Goal: Check status: Check status

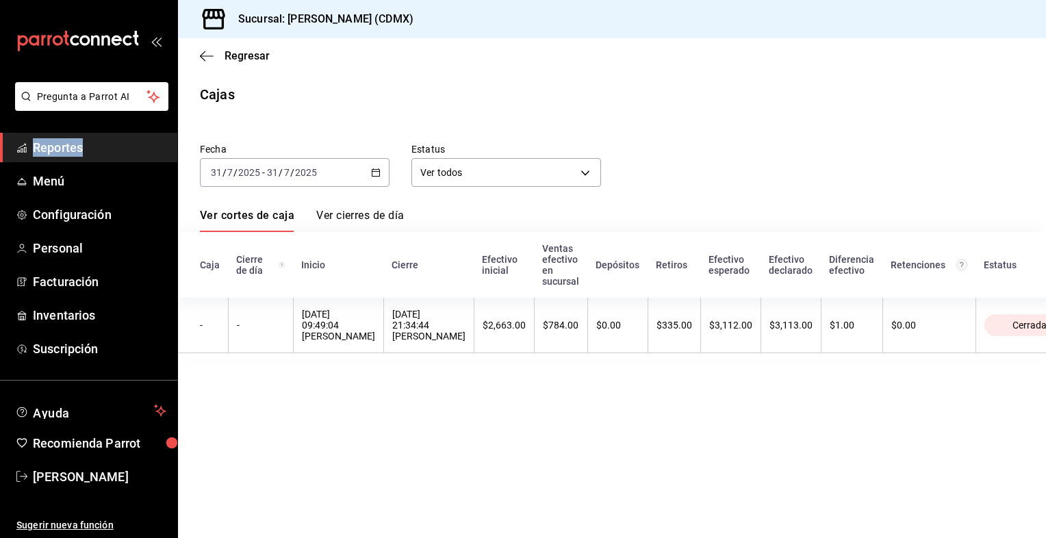
click at [379, 176] on \(Stroke\) "button" at bounding box center [376, 173] width 8 height 8
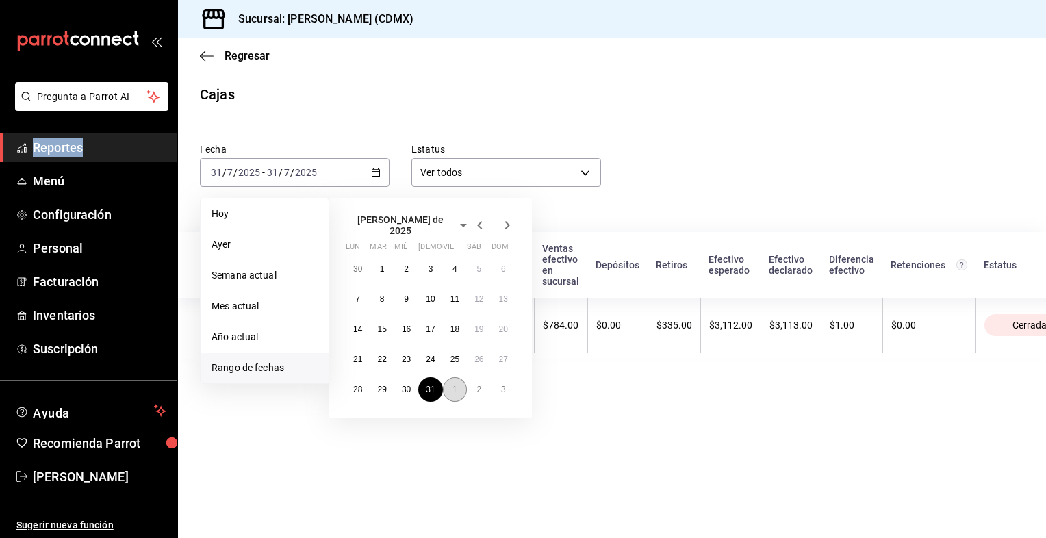
click at [457, 382] on button "1" at bounding box center [455, 389] width 24 height 25
click at [462, 262] on button "1" at bounding box center [455, 263] width 24 height 25
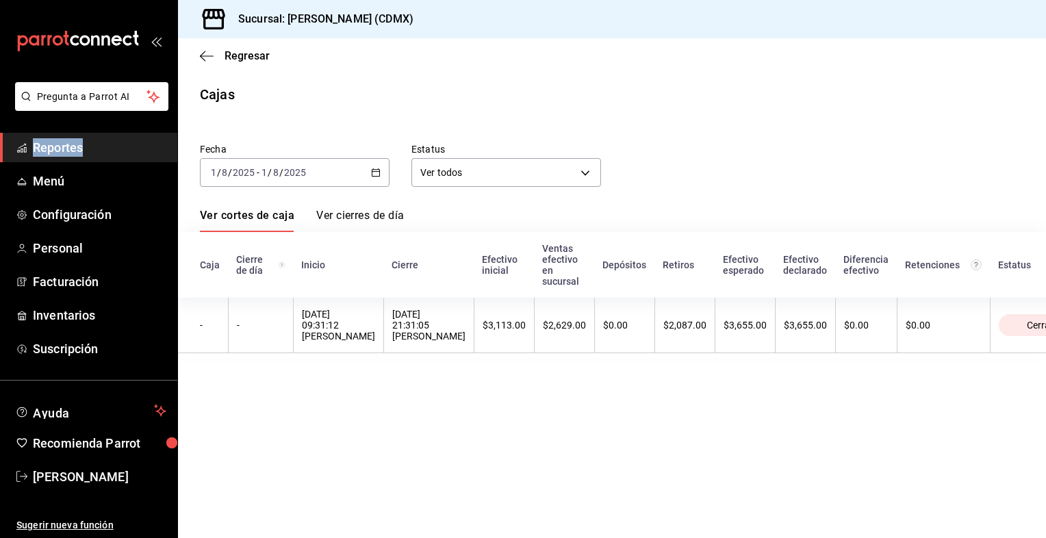
click at [377, 176] on \(Stroke\) "button" at bounding box center [376, 173] width 8 height 8
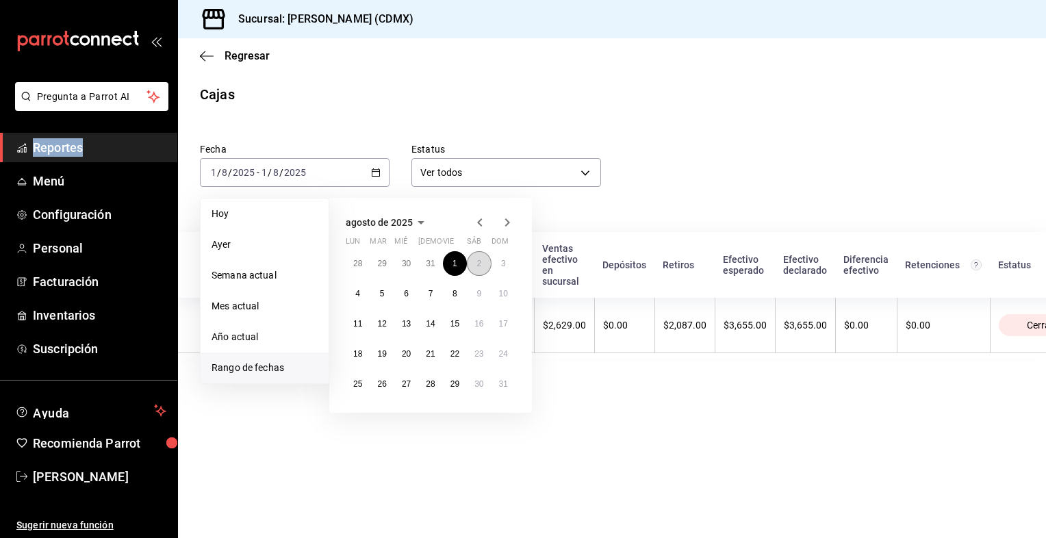
click at [477, 264] on abbr "2" at bounding box center [479, 264] width 5 height 10
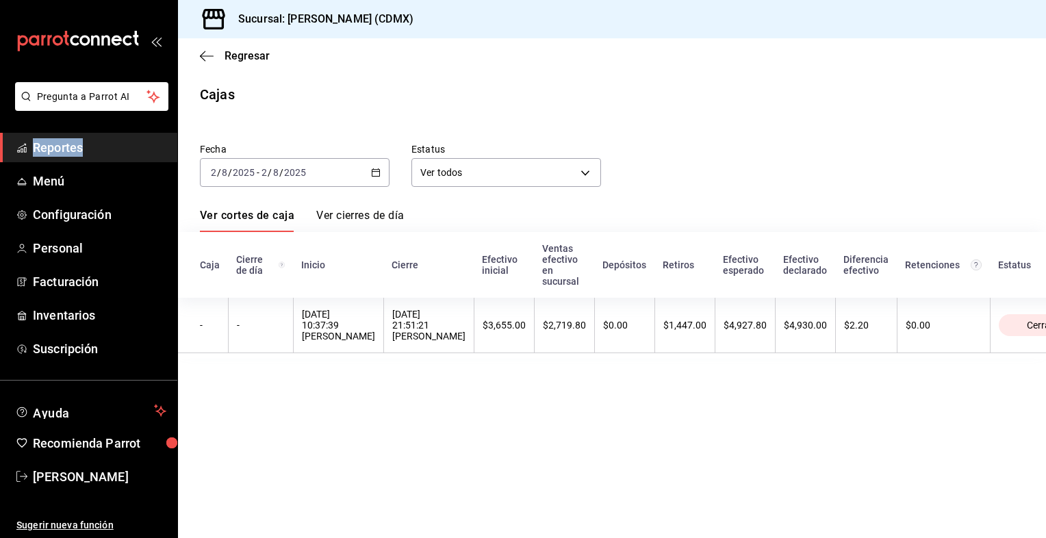
click at [376, 177] on \(Stroke\) "button" at bounding box center [376, 173] width 8 height 8
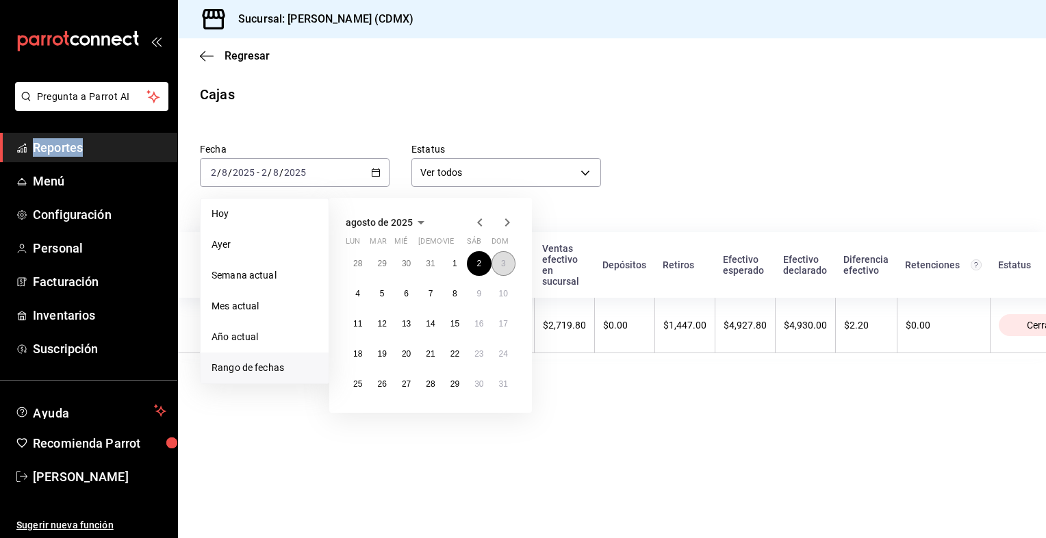
click at [510, 266] on button "3" at bounding box center [504, 263] width 24 height 25
click at [506, 266] on button "3" at bounding box center [504, 263] width 24 height 25
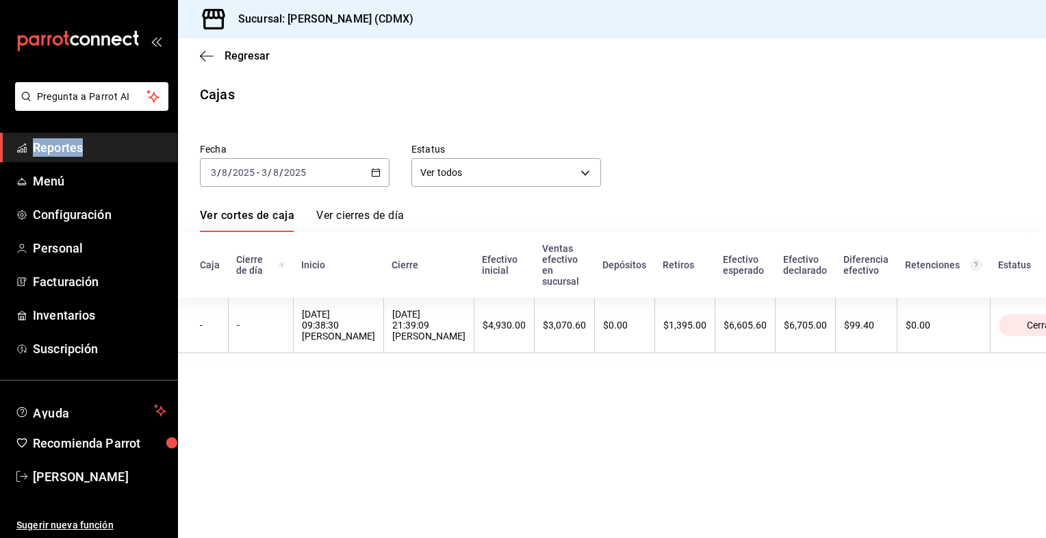
click at [377, 171] on icon "button" at bounding box center [376, 173] width 10 height 10
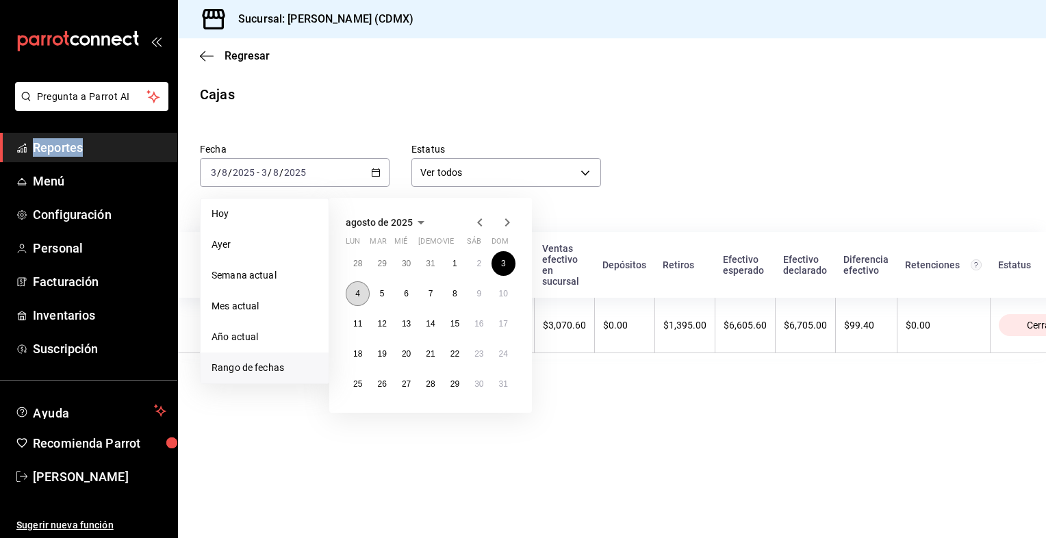
click at [362, 295] on button "4" at bounding box center [358, 293] width 24 height 25
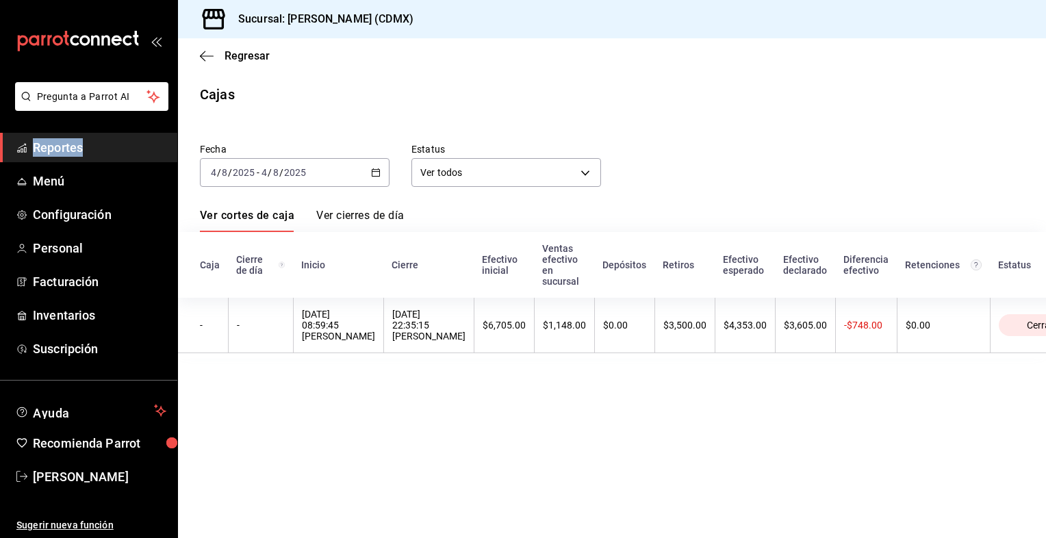
click at [374, 173] on icon "button" at bounding box center [376, 173] width 10 height 10
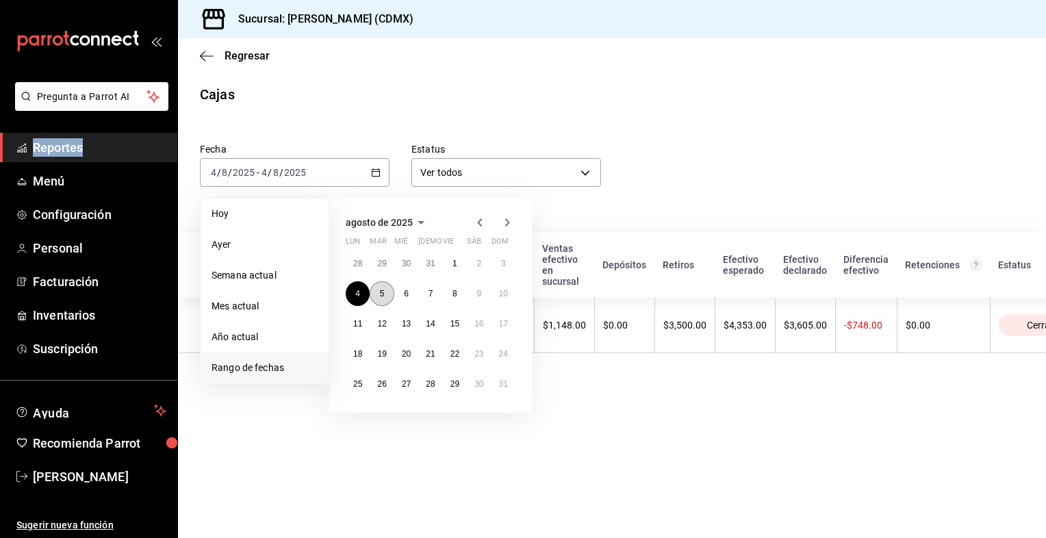
click at [380, 292] on abbr "5" at bounding box center [382, 294] width 5 height 10
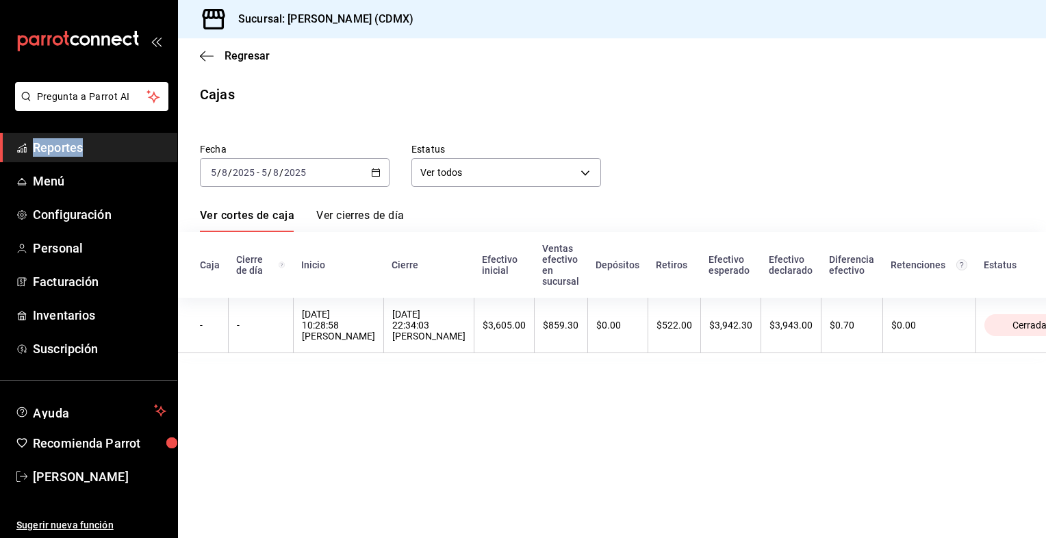
click at [378, 171] on icon "button" at bounding box center [376, 173] width 10 height 10
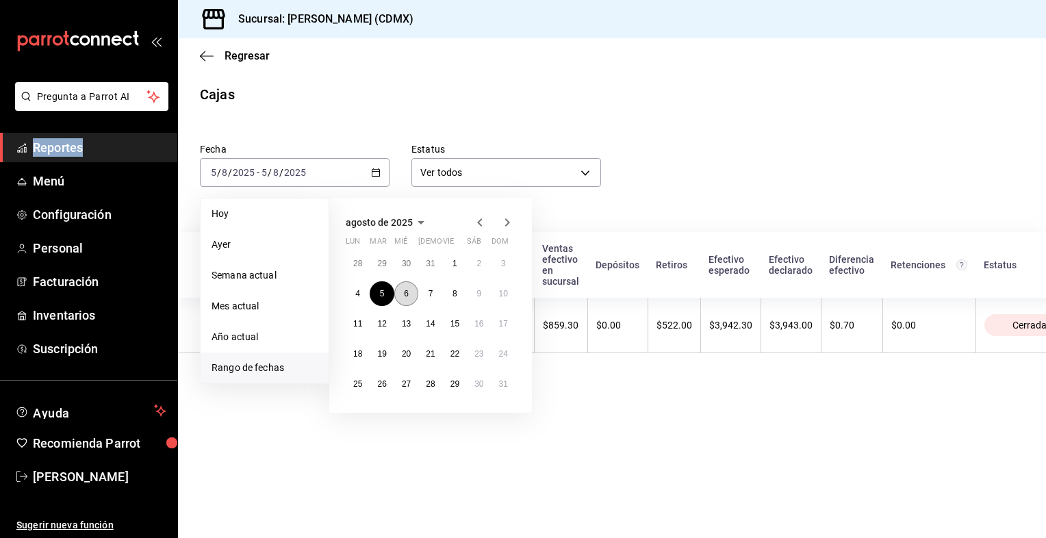
click at [407, 290] on abbr "6" at bounding box center [406, 294] width 5 height 10
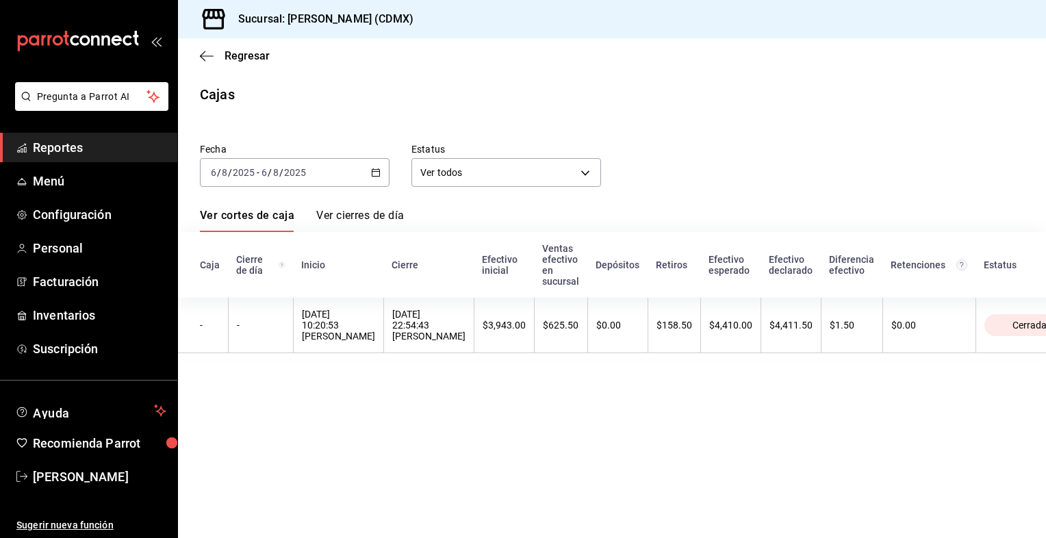
click at [375, 177] on div "[DATE] [DATE] - [DATE] [DATE]" at bounding box center [295, 172] width 190 height 29
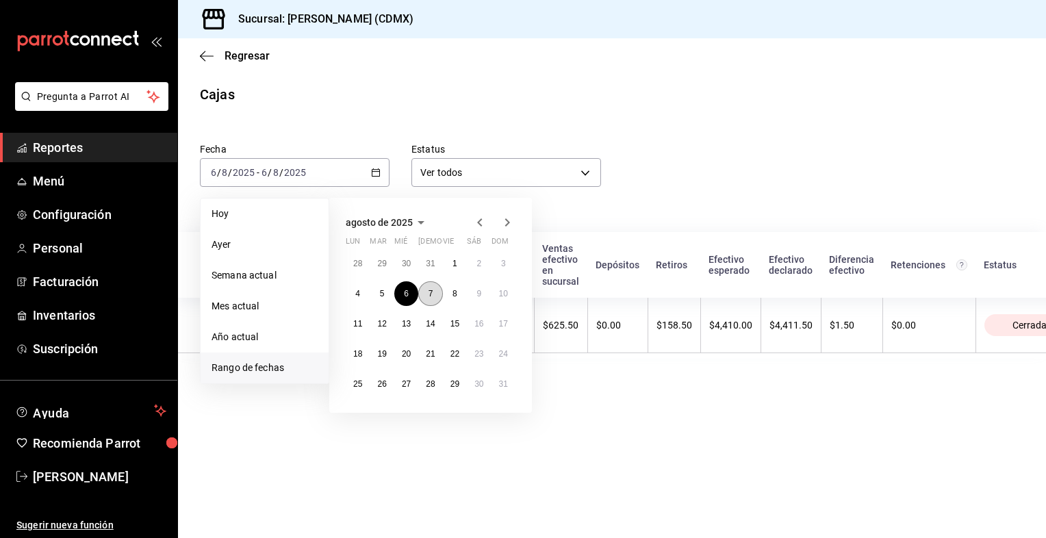
click at [431, 296] on abbr "7" at bounding box center [431, 294] width 5 height 10
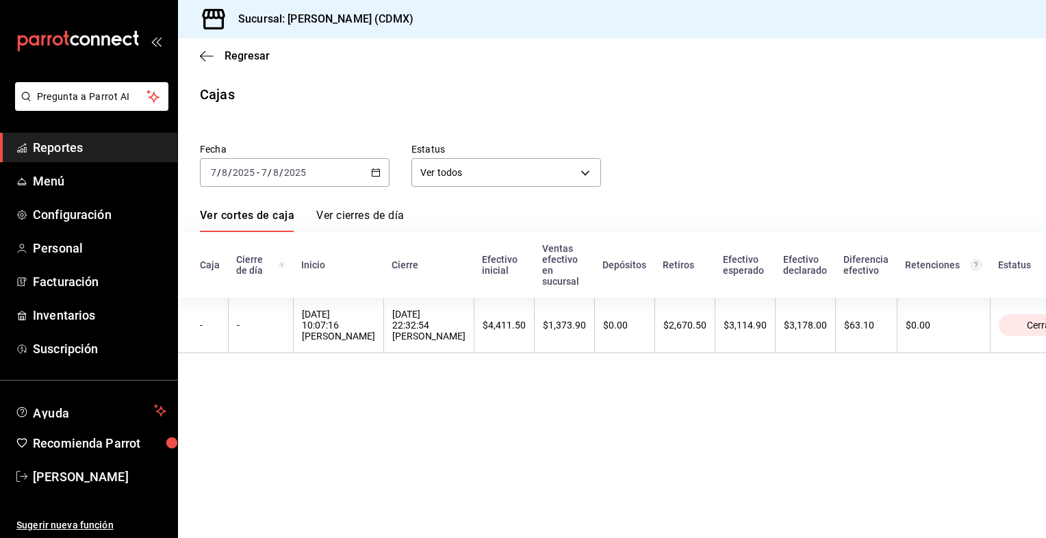
click at [378, 179] on div "[DATE] [DATE] - [DATE] [DATE]" at bounding box center [295, 172] width 190 height 29
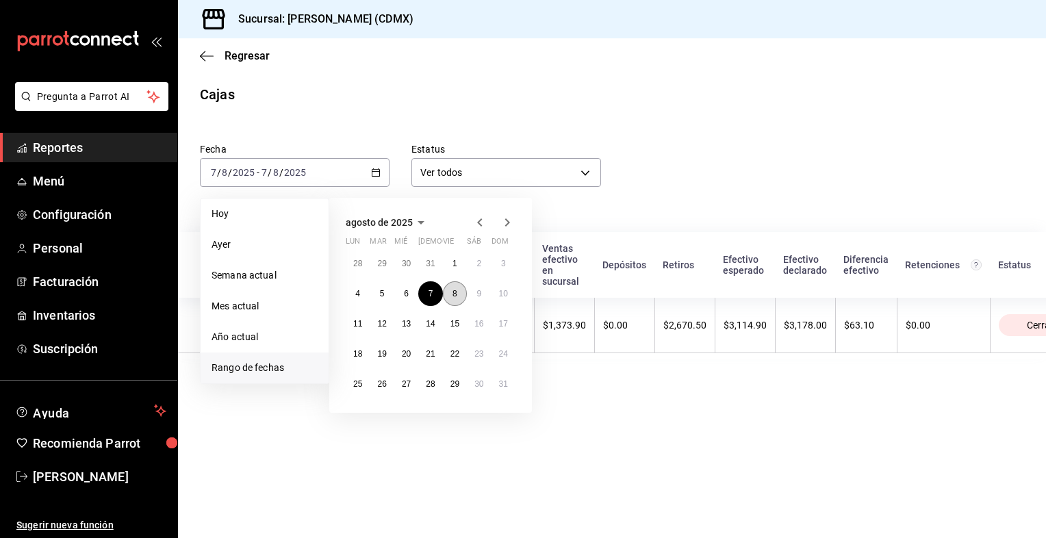
click at [453, 298] on button "8" at bounding box center [455, 293] width 24 height 25
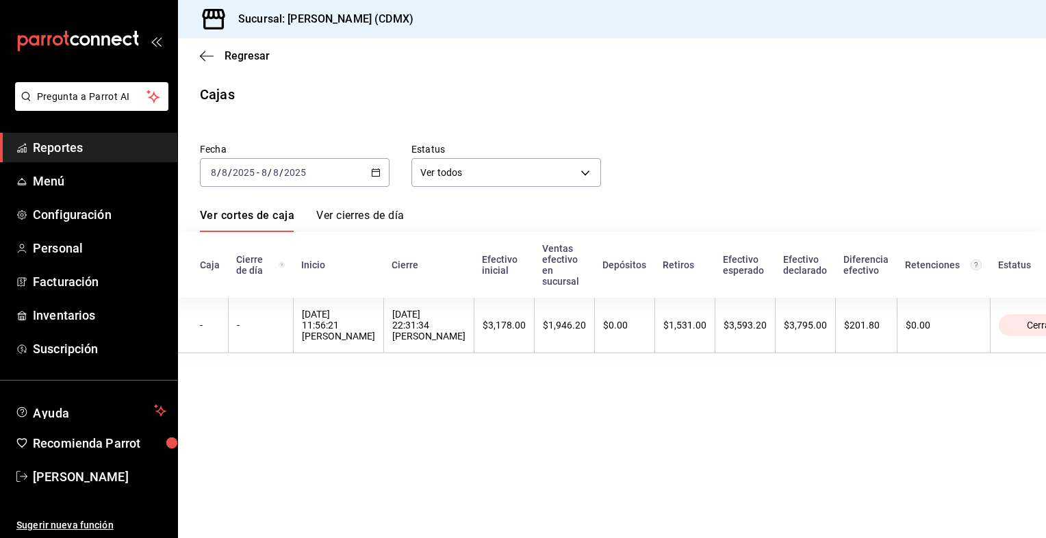
click at [378, 172] on icon "button" at bounding box center [376, 173] width 10 height 10
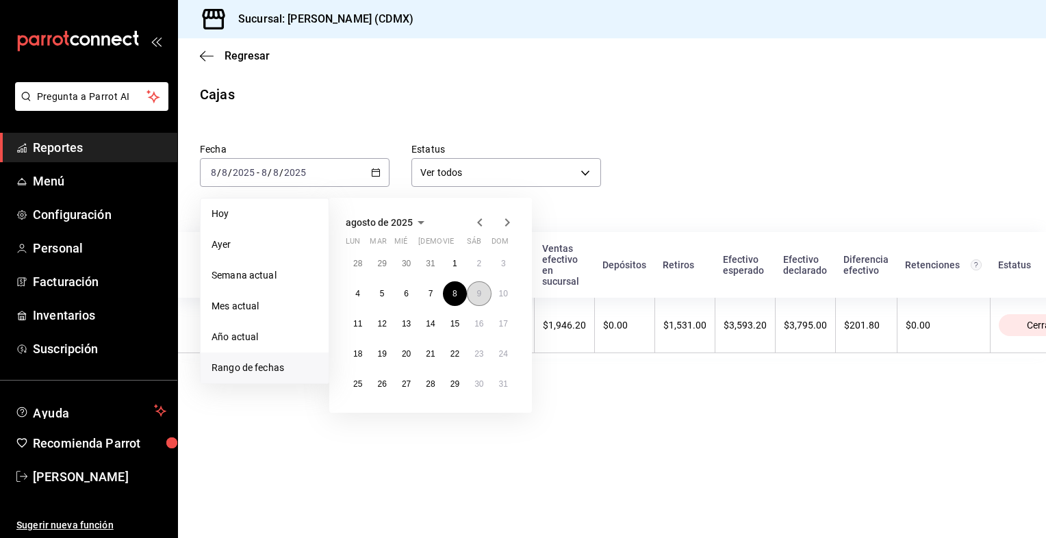
click at [484, 296] on button "9" at bounding box center [479, 293] width 24 height 25
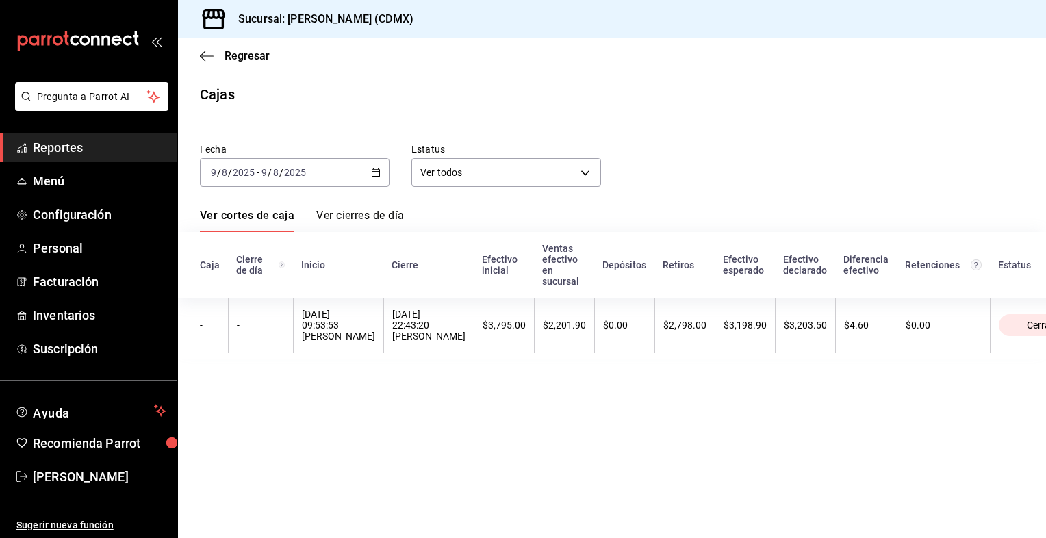
click at [372, 175] on icon "button" at bounding box center [376, 173] width 10 height 10
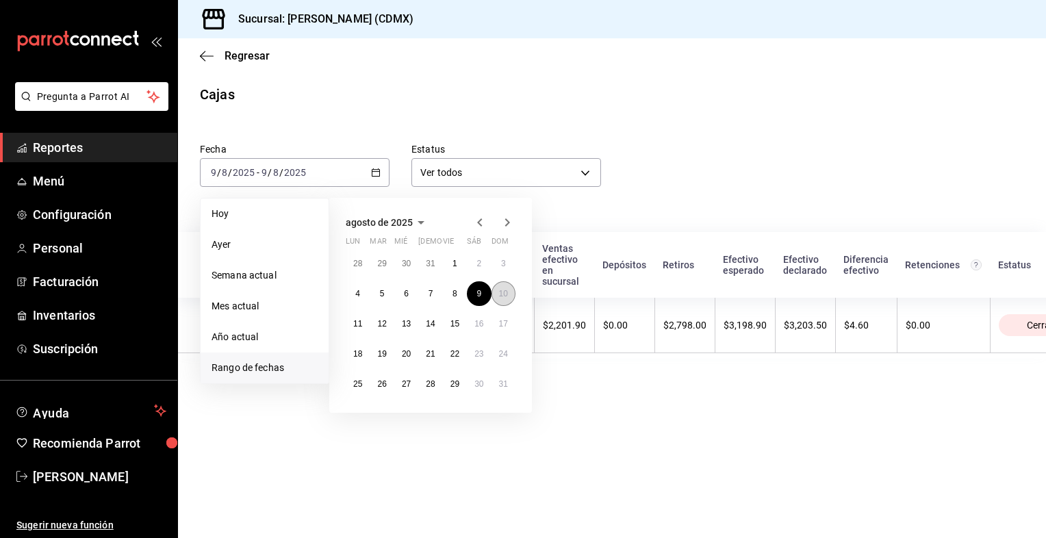
click at [504, 292] on abbr "10" at bounding box center [503, 294] width 9 height 10
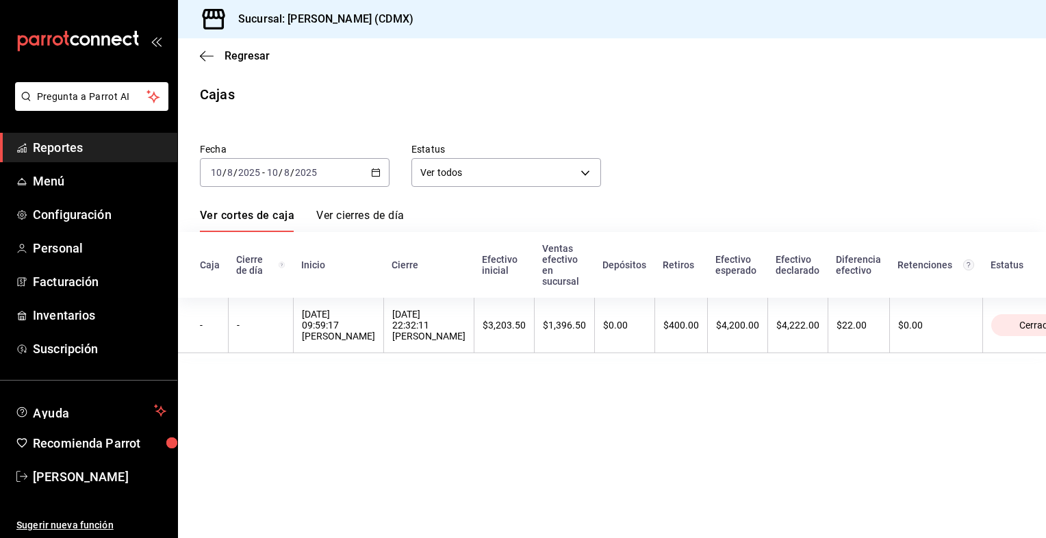
click at [374, 176] on \(Stroke\) "button" at bounding box center [376, 173] width 8 height 8
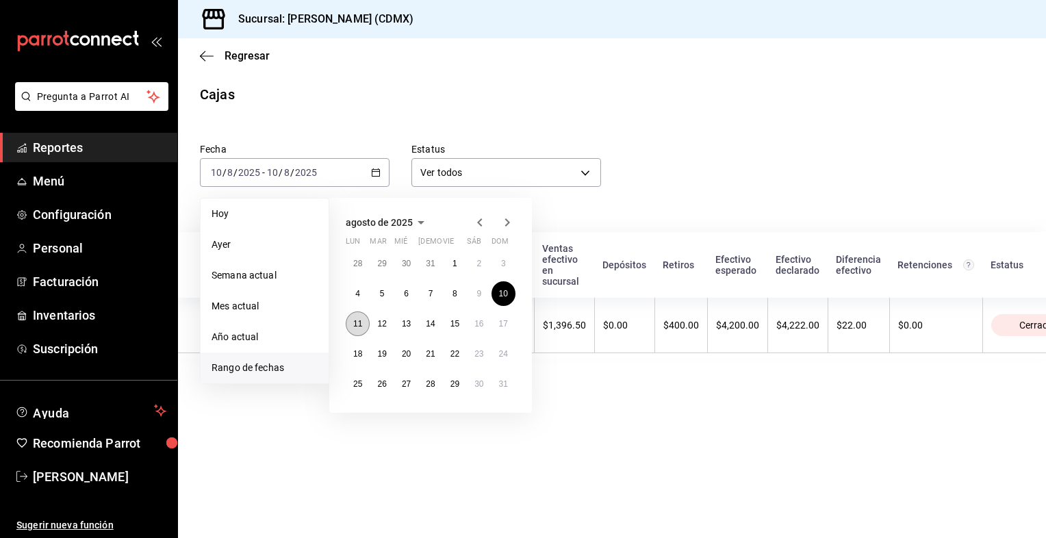
click at [363, 323] on button "11" at bounding box center [358, 324] width 24 height 25
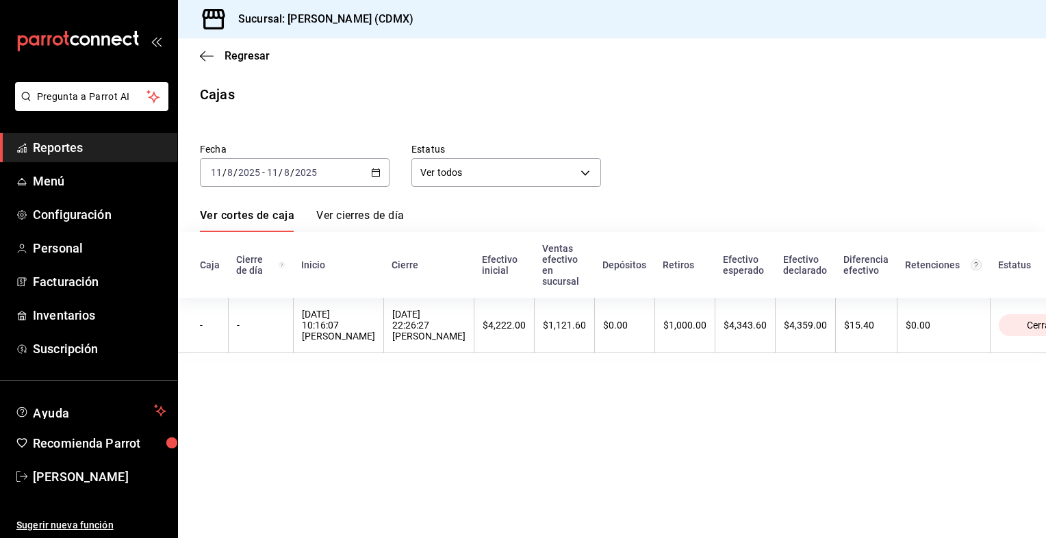
click at [375, 177] on icon "button" at bounding box center [376, 173] width 10 height 10
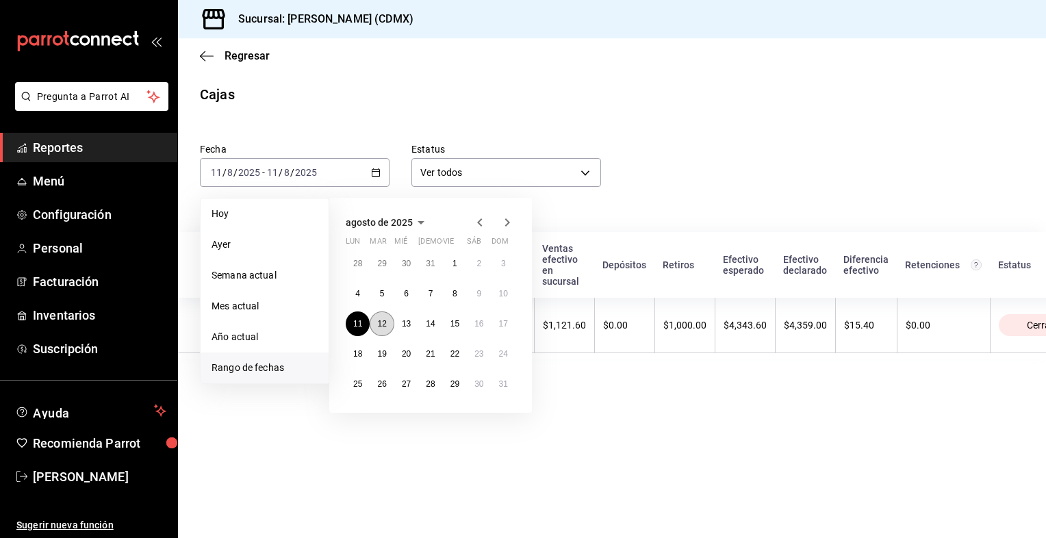
click at [383, 330] on button "12" at bounding box center [382, 324] width 24 height 25
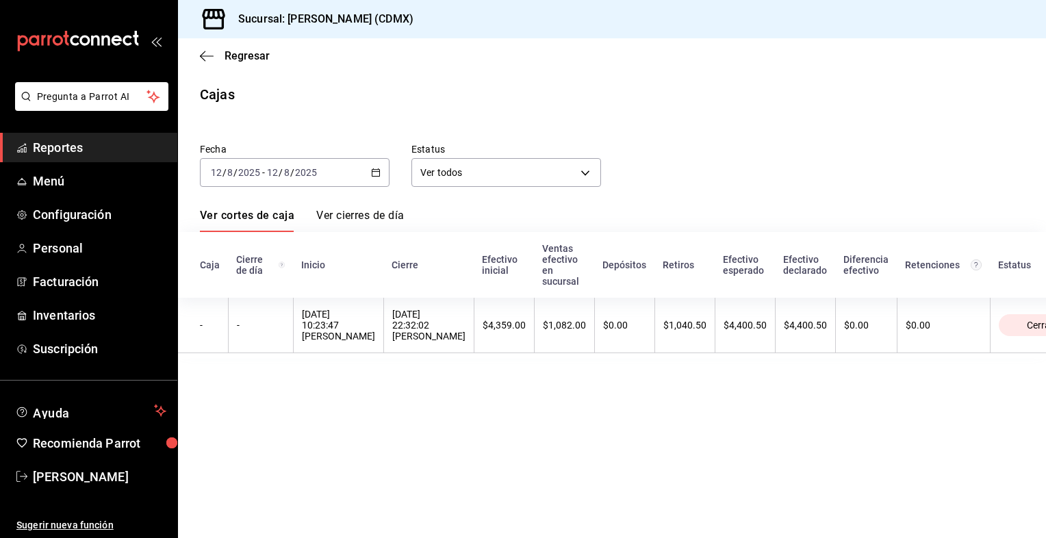
click at [378, 174] on icon "button" at bounding box center [376, 173] width 10 height 10
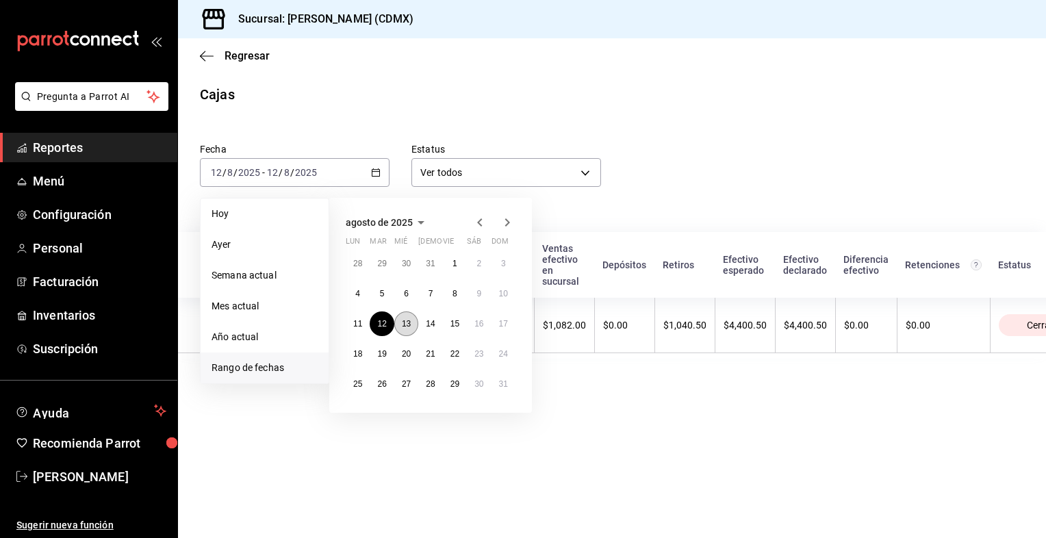
click at [414, 322] on button "13" at bounding box center [406, 324] width 24 height 25
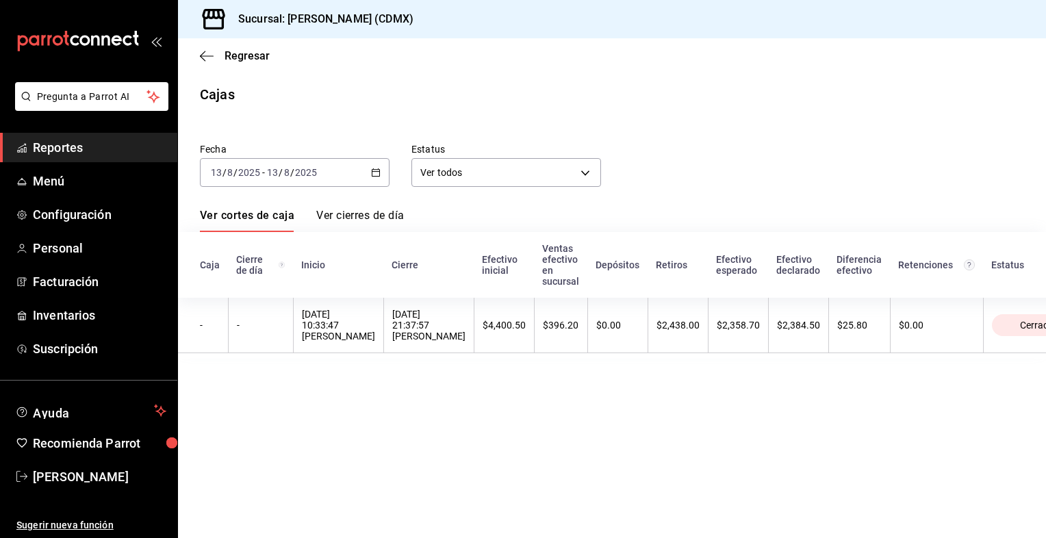
click at [380, 176] on \(Stroke\) "button" at bounding box center [376, 173] width 8 height 8
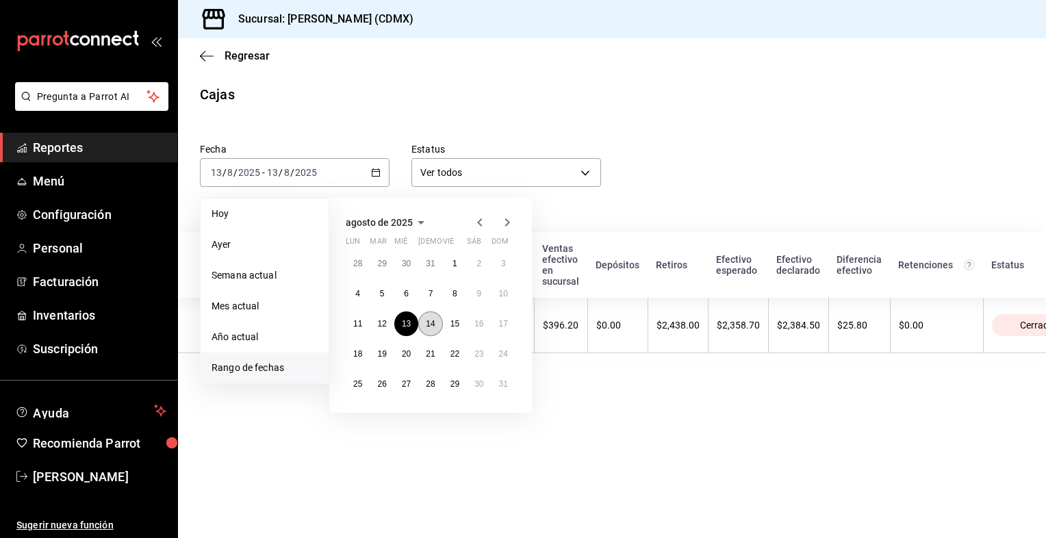
click at [431, 325] on abbr "14" at bounding box center [430, 324] width 9 height 10
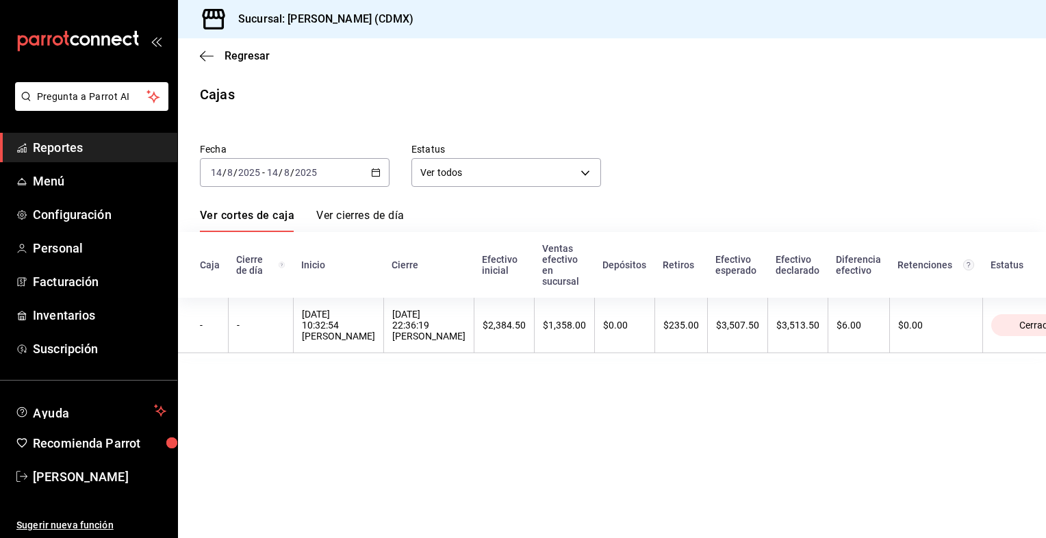
click at [377, 169] on \(Stroke\) "button" at bounding box center [376, 173] width 8 height 8
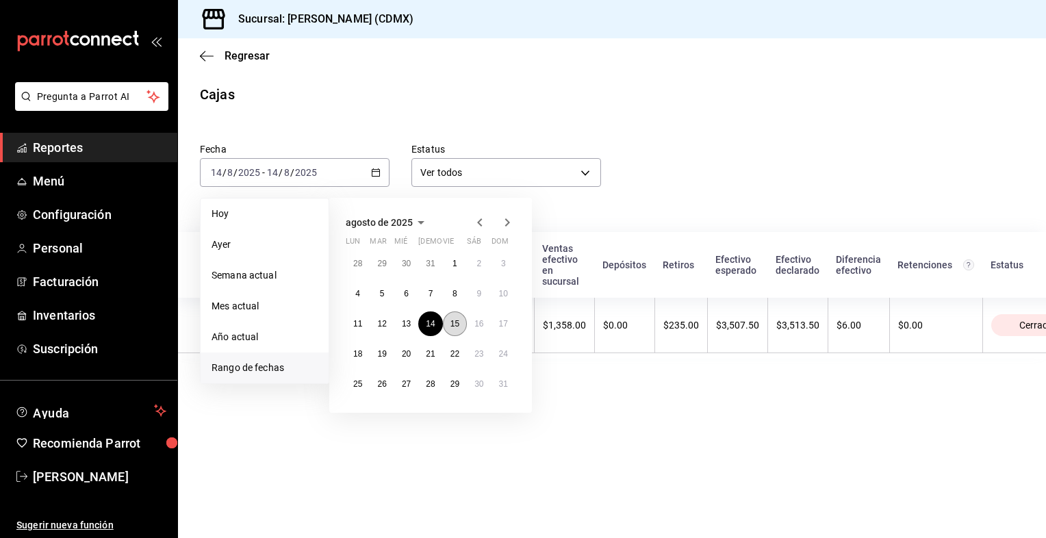
click at [457, 322] on abbr "15" at bounding box center [455, 324] width 9 height 10
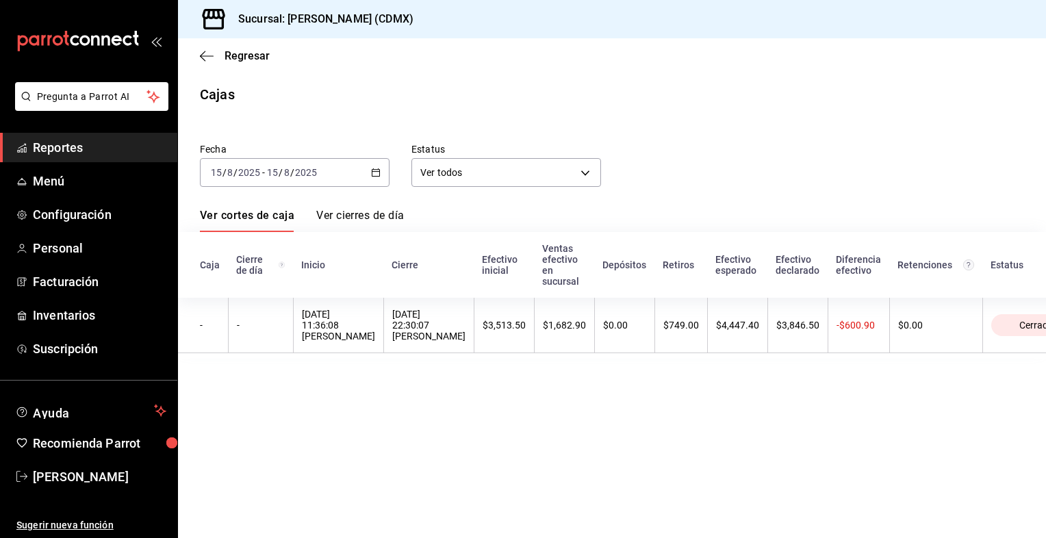
click at [374, 177] on \(Stroke\) "button" at bounding box center [376, 173] width 8 height 8
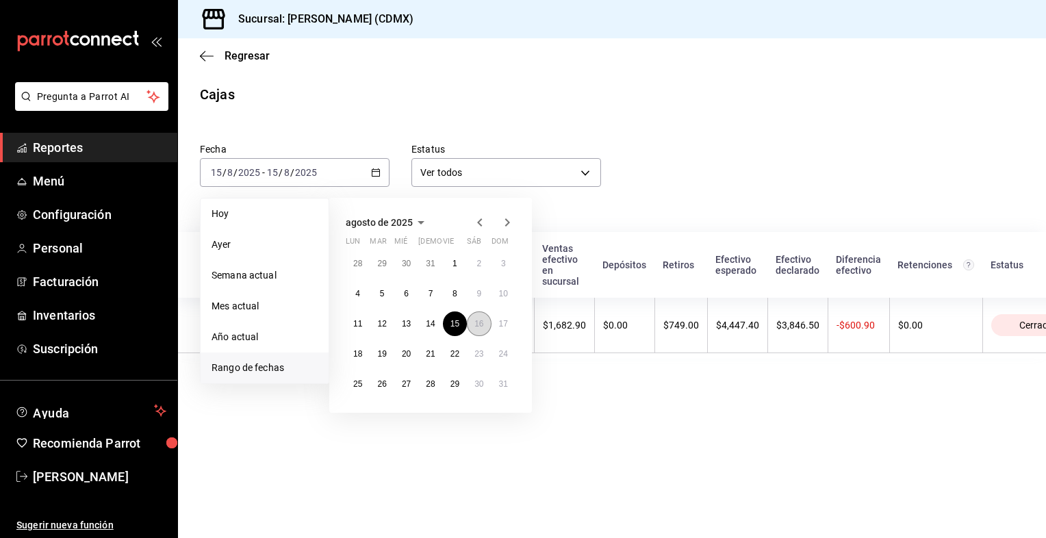
click at [479, 329] on button "16" at bounding box center [479, 324] width 24 height 25
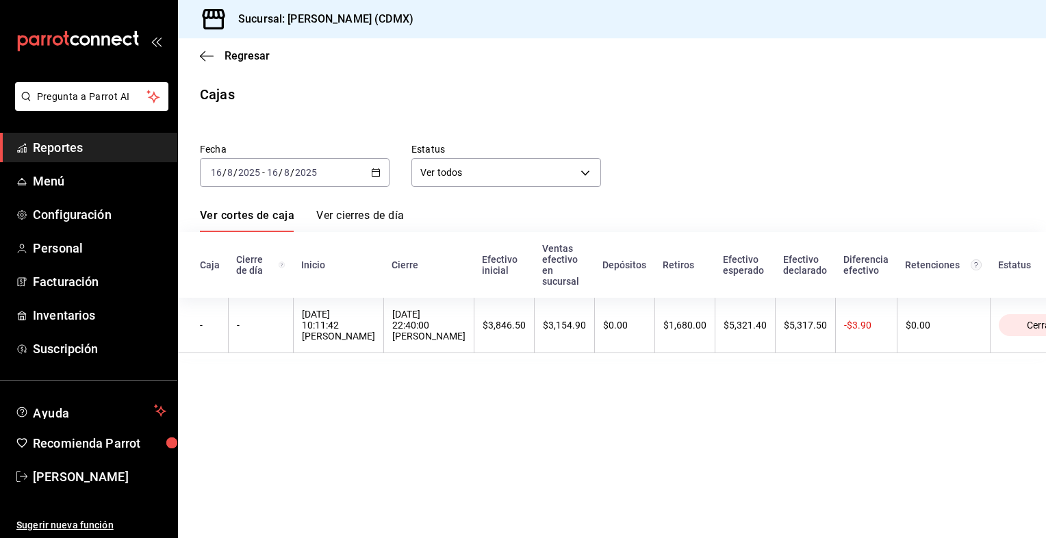
click at [372, 175] on icon "button" at bounding box center [376, 173] width 10 height 10
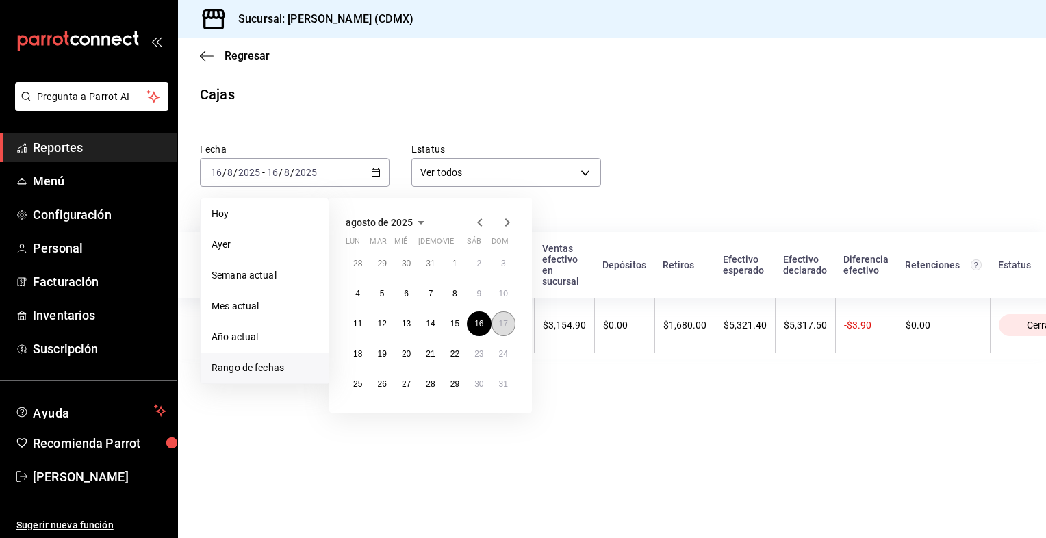
click at [504, 330] on button "17" at bounding box center [504, 324] width 24 height 25
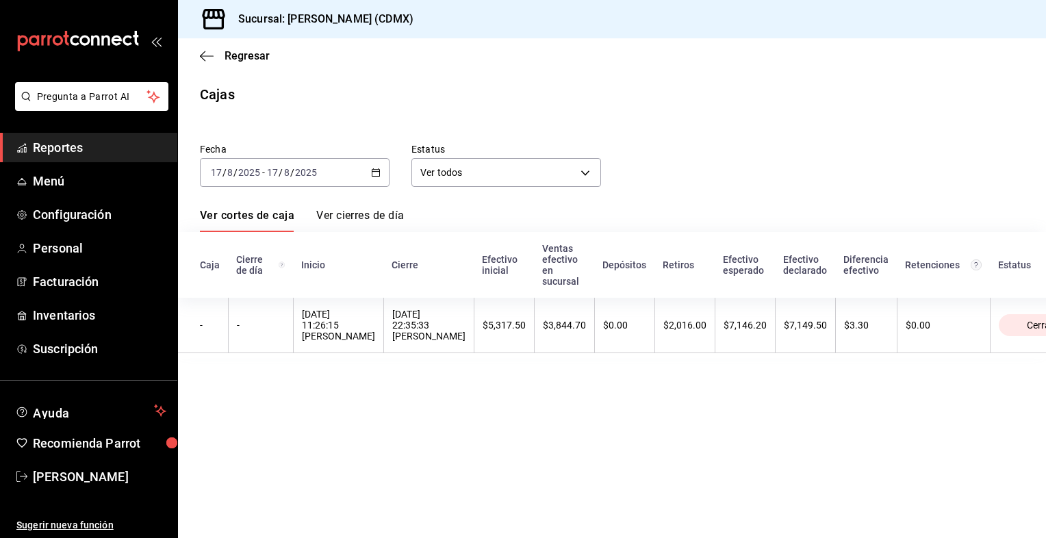
click at [372, 170] on icon "button" at bounding box center [376, 173] width 10 height 10
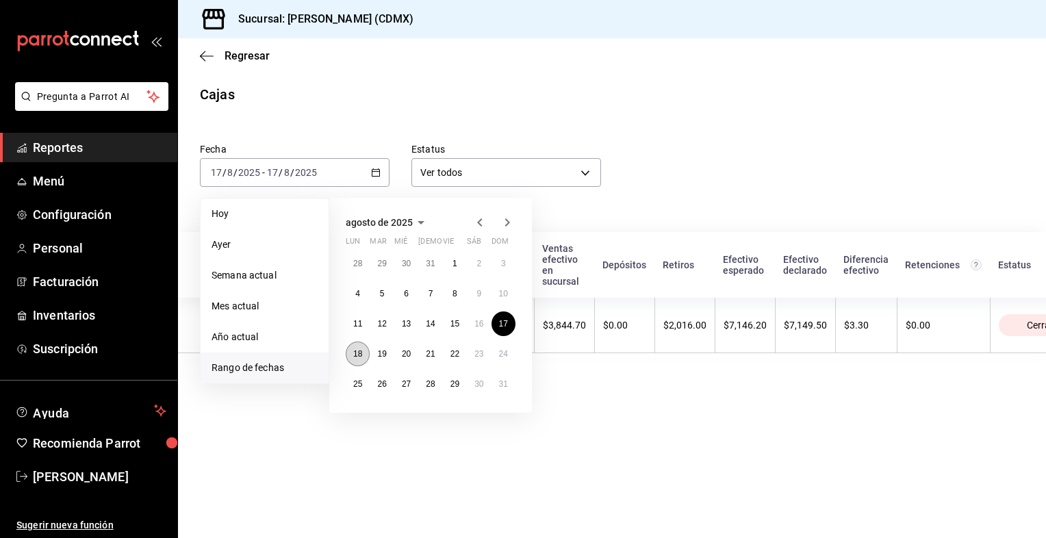
click at [362, 355] on abbr "18" at bounding box center [357, 354] width 9 height 10
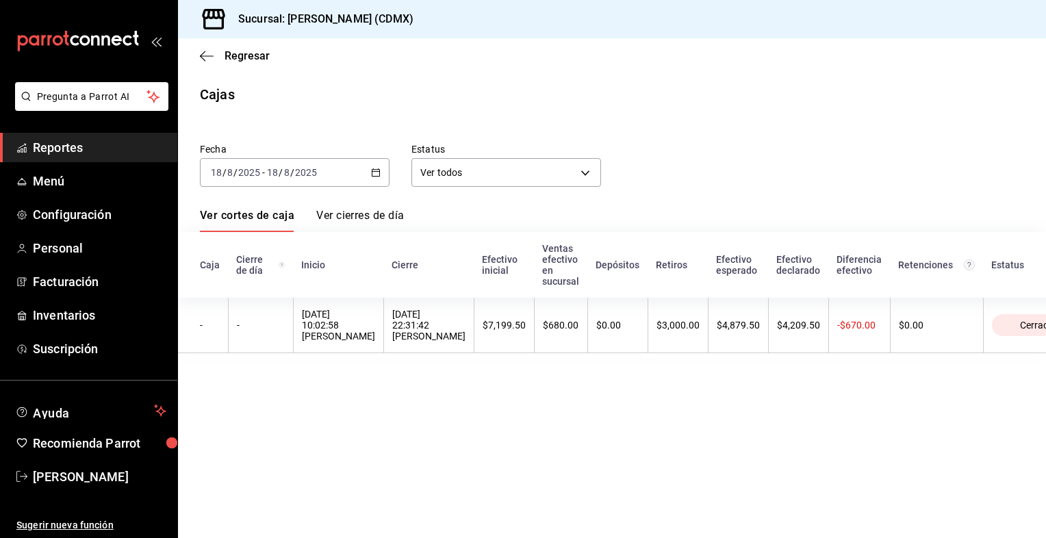
click at [376, 174] on icon "button" at bounding box center [376, 173] width 10 height 10
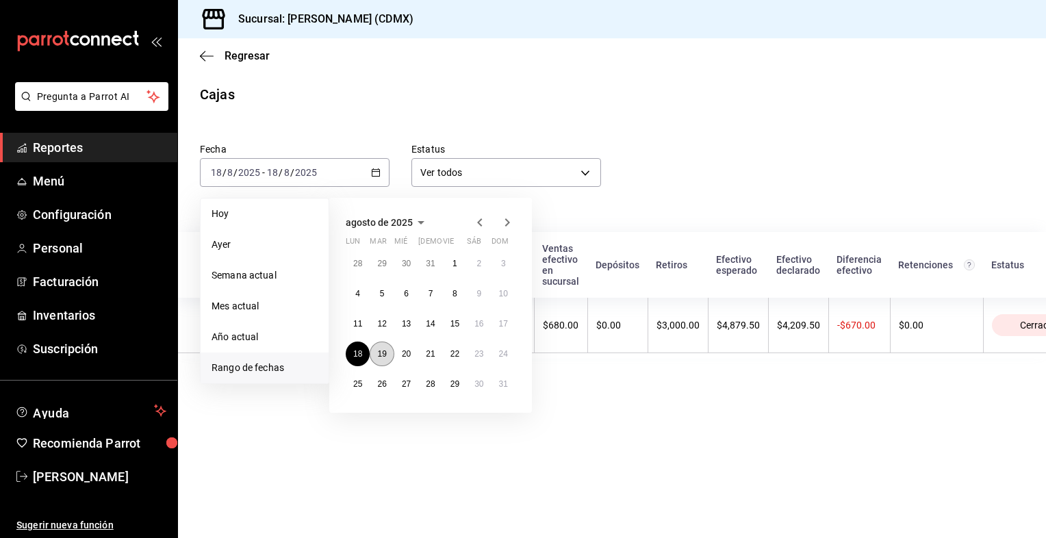
click at [386, 357] on abbr "19" at bounding box center [381, 354] width 9 height 10
click at [386, 356] on abbr "19" at bounding box center [381, 354] width 9 height 10
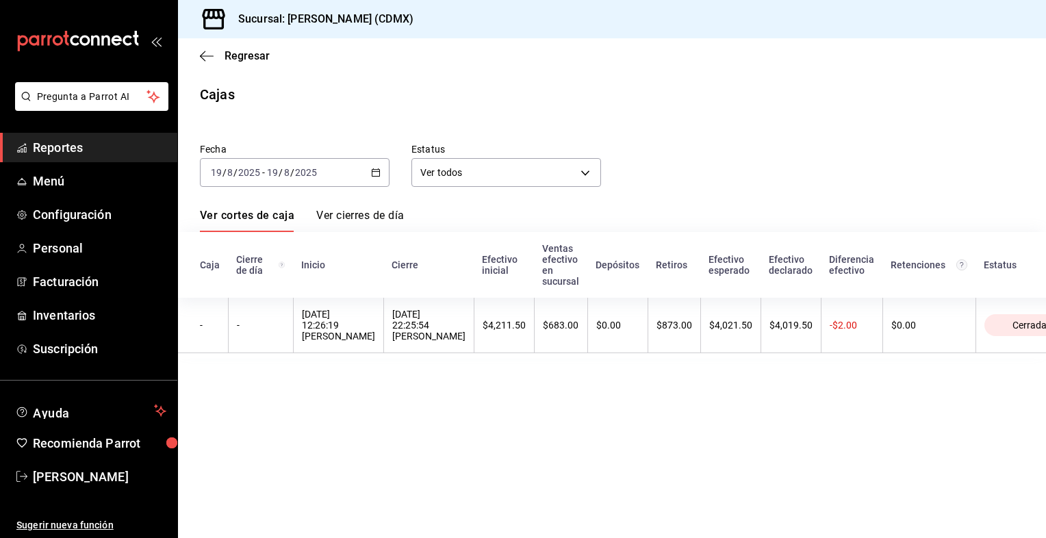
click at [378, 171] on icon "button" at bounding box center [376, 173] width 10 height 10
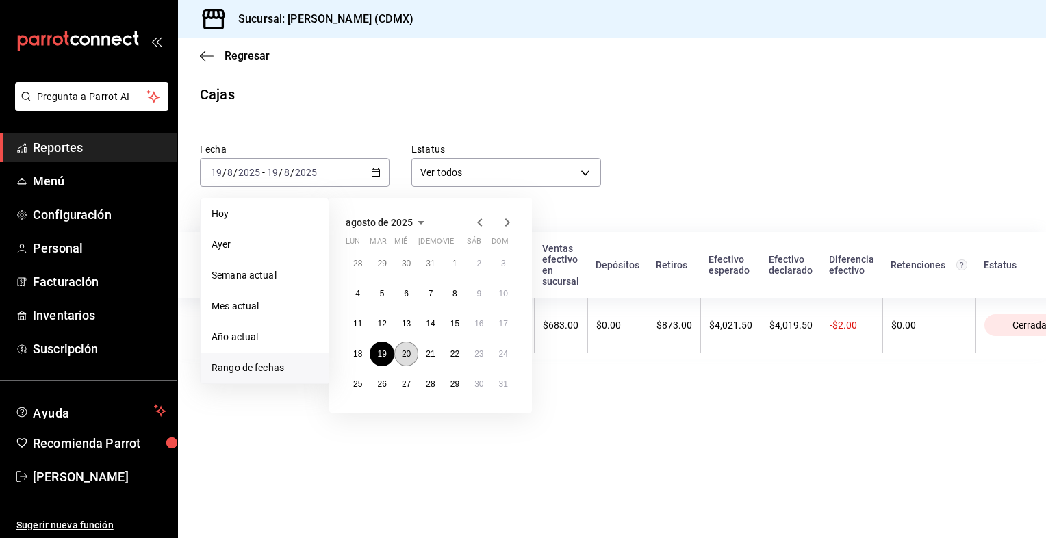
click at [413, 352] on button "20" at bounding box center [406, 354] width 24 height 25
click at [412, 355] on button "20" at bounding box center [406, 354] width 24 height 25
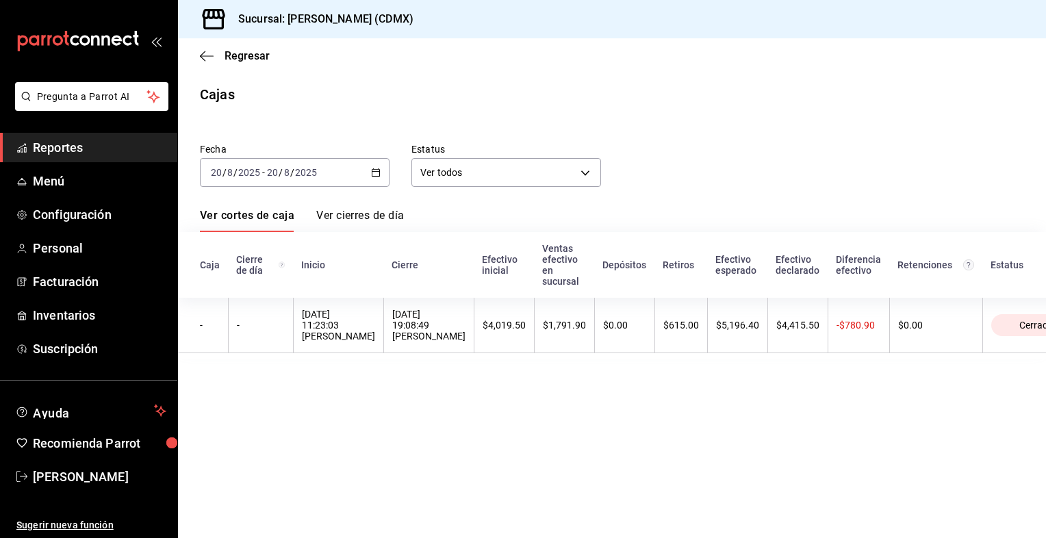
click at [368, 172] on div "[DATE] [DATE] - [DATE] [DATE]" at bounding box center [295, 172] width 190 height 29
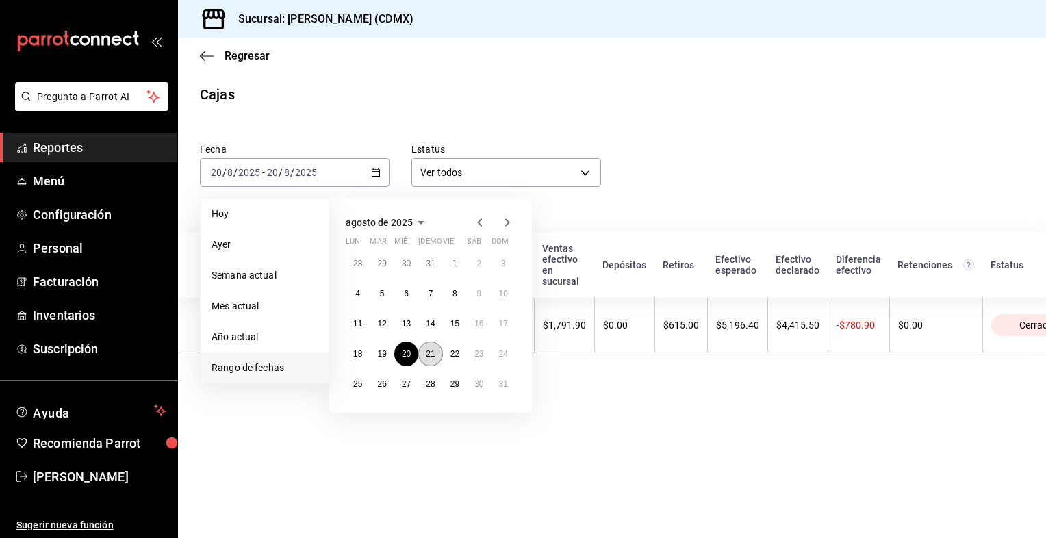
click at [430, 354] on abbr "21" at bounding box center [430, 354] width 9 height 10
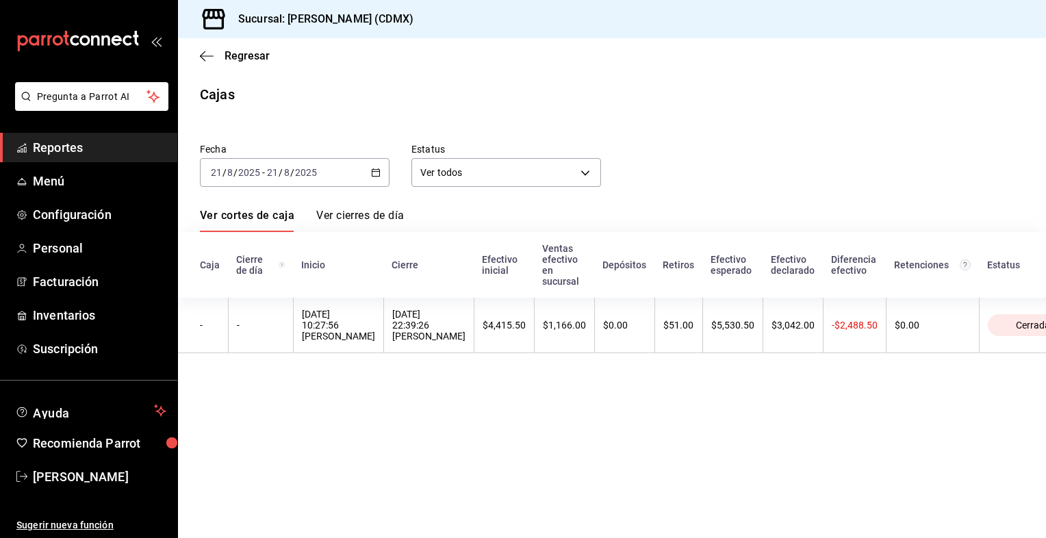
click at [375, 172] on icon "button" at bounding box center [376, 173] width 10 height 10
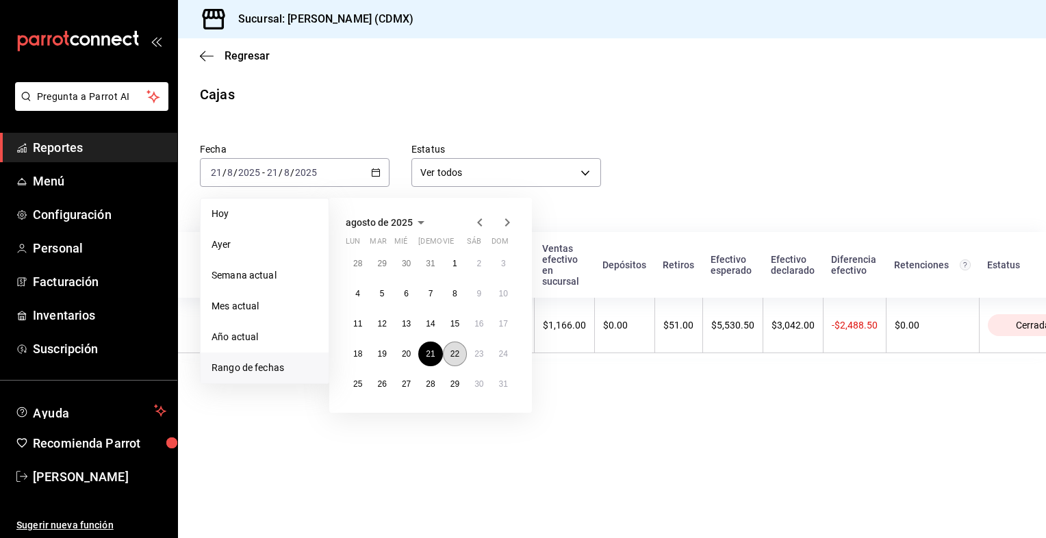
click at [460, 356] on button "22" at bounding box center [455, 354] width 24 height 25
